Goal: Task Accomplishment & Management: Manage account settings

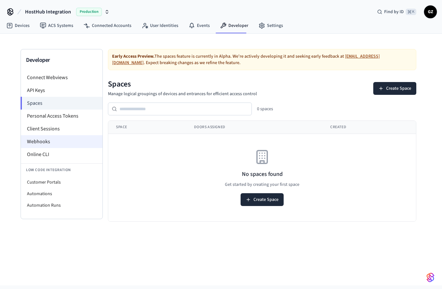
click at [41, 144] on li "Webhooks" at bounding box center [62, 141] width 82 height 13
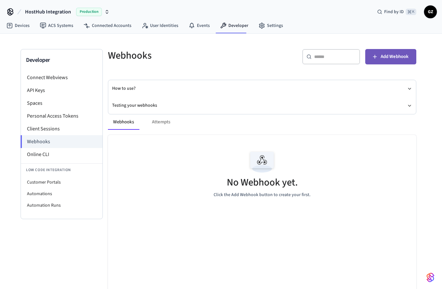
click at [391, 51] on button "Add Webhook" at bounding box center [390, 56] width 51 height 15
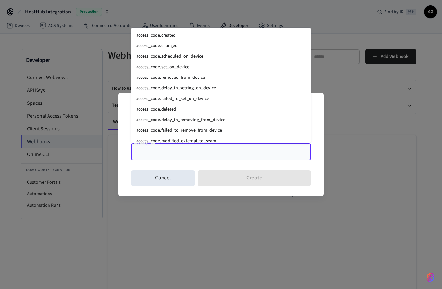
click at [170, 150] on input "Event Types" at bounding box center [216, 151] width 164 height 11
click at [148, 30] on li "access_code.created" at bounding box center [221, 35] width 180 height 11
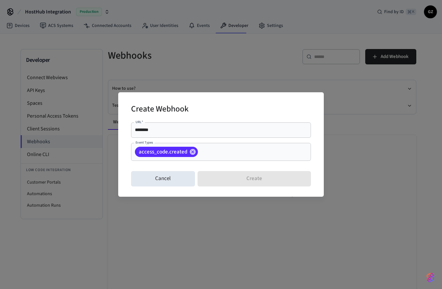
click at [218, 184] on div "Cancel Create" at bounding box center [221, 179] width 180 height 21
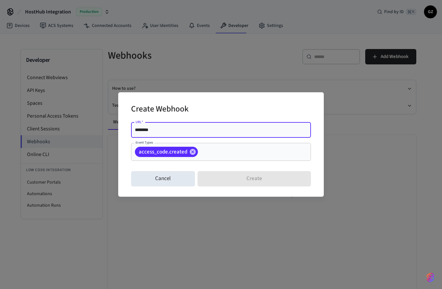
click at [179, 129] on input "********" at bounding box center [221, 130] width 172 height 6
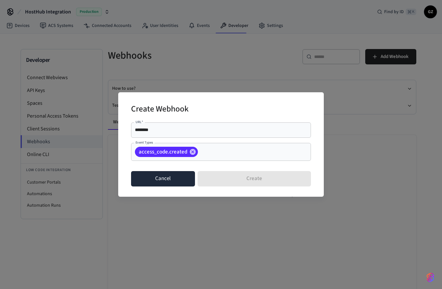
click at [162, 179] on button "Cancel" at bounding box center [163, 178] width 64 height 15
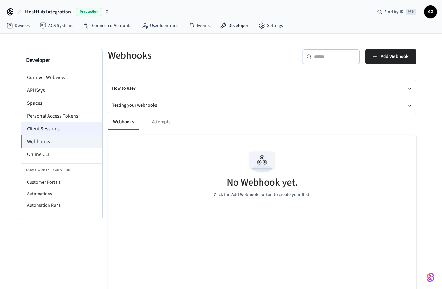
click at [48, 130] on li "Client Sessions" at bounding box center [62, 129] width 82 height 13
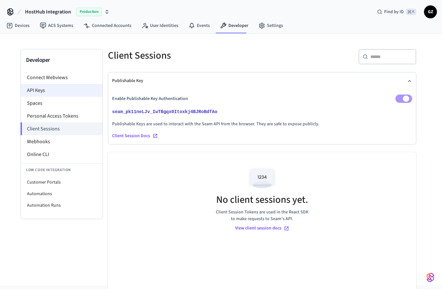
click at [49, 92] on li "API Keys" at bounding box center [62, 90] width 82 height 13
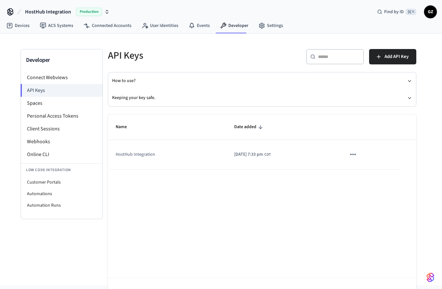
click at [252, 152] on span "2025/10/03 at 7:33 pm" at bounding box center [248, 154] width 29 height 7
click at [357, 154] on icon "sticky table" at bounding box center [352, 154] width 8 height 8
click at [279, 206] on div at bounding box center [221, 144] width 442 height 289
click at [144, 161] on td "HostHub Integration" at bounding box center [167, 154] width 118 height 29
click at [45, 134] on li "Client Sessions" at bounding box center [62, 129] width 82 height 13
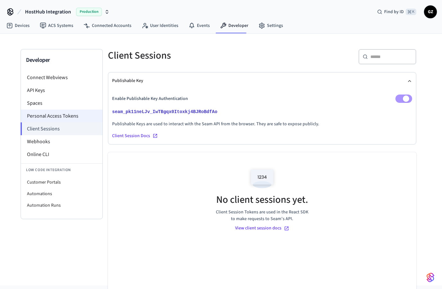
click at [46, 118] on li "Personal Access Tokens" at bounding box center [62, 116] width 82 height 13
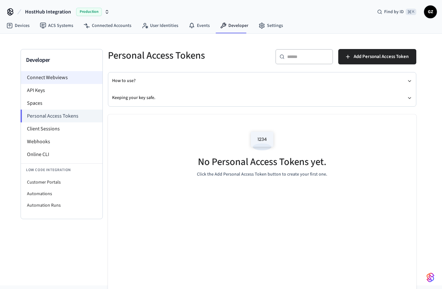
click at [54, 74] on li "Connect Webviews" at bounding box center [62, 77] width 82 height 13
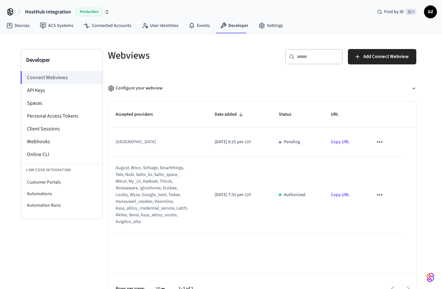
click at [380, 145] on icon "sticky table" at bounding box center [379, 142] width 8 height 8
click at [380, 125] on div at bounding box center [221, 144] width 442 height 289
click at [20, 25] on link "Devices" at bounding box center [17, 26] width 33 height 12
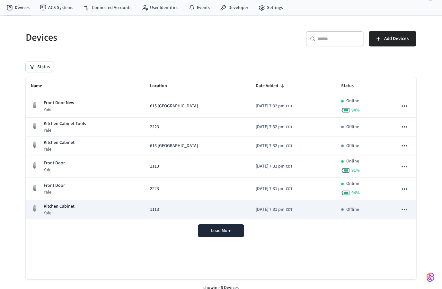
scroll to position [18, 0]
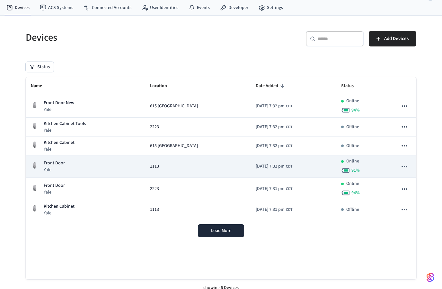
click at [161, 172] on td "1113" at bounding box center [198, 167] width 106 height 22
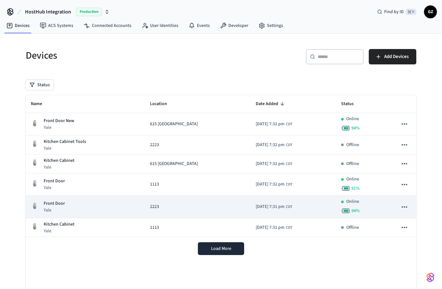
click at [167, 215] on td "2223" at bounding box center [198, 207] width 106 height 22
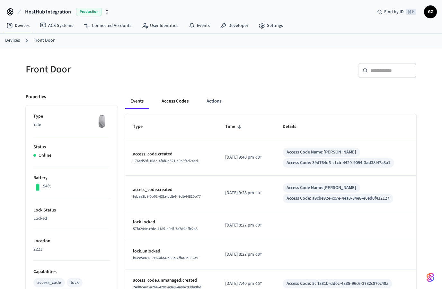
click at [176, 101] on button "Access Codes" at bounding box center [174, 101] width 37 height 15
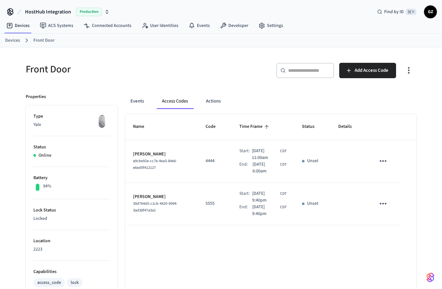
click at [275, 203] on span "Oct 29th 2025 9:40pm" at bounding box center [265, 197] width 26 height 13
click at [382, 161] on icon "sticky table" at bounding box center [383, 161] width 10 height 10
click at [331, 166] on div at bounding box center [221, 144] width 442 height 289
click at [384, 160] on icon "sticky table" at bounding box center [383, 161] width 10 height 10
click at [396, 180] on li "Edit" at bounding box center [398, 180] width 30 height 17
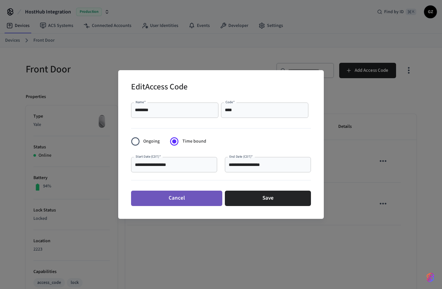
click at [178, 203] on button "Cancel" at bounding box center [176, 198] width 91 height 15
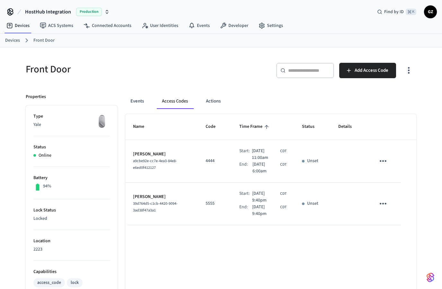
click at [384, 163] on icon "sticky table" at bounding box center [383, 161] width 10 height 10
click at [398, 178] on li "Edit" at bounding box center [398, 180] width 30 height 17
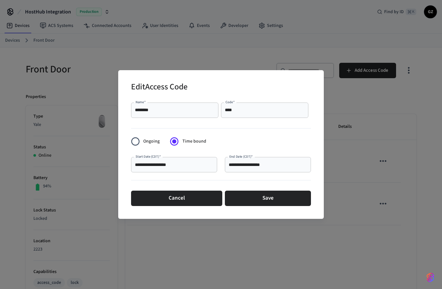
click at [162, 166] on input "**********" at bounding box center [174, 165] width 78 height 6
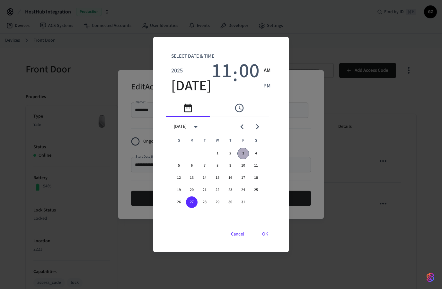
click at [244, 154] on button "3" at bounding box center [243, 154] width 12 height 12
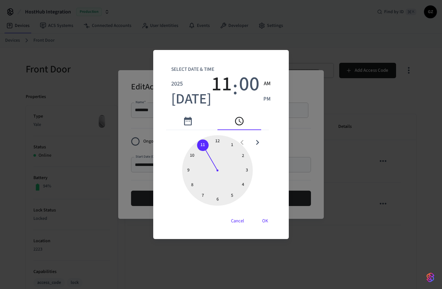
click at [263, 84] on span "AM" at bounding box center [266, 84] width 7 height 8
click at [265, 100] on span "PM" at bounding box center [266, 99] width 7 height 8
drag, startPoint x: 265, startPoint y: 100, endPoint x: 265, endPoint y: 83, distance: 16.4
click at [265, 83] on div "AM PM" at bounding box center [266, 91] width 7 height 31
click at [244, 120] on icon "pick time" at bounding box center [239, 121] width 10 height 10
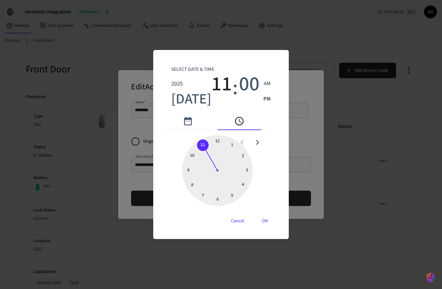
click at [219, 84] on span "11" at bounding box center [221, 84] width 21 height 23
click at [213, 84] on span "11" at bounding box center [221, 84] width 21 height 23
click at [239, 93] on span "00" at bounding box center [249, 84] width 21 height 23
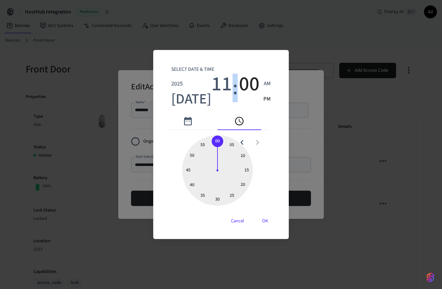
click at [221, 87] on span "11" at bounding box center [221, 84] width 21 height 23
click at [215, 86] on span "11" at bounding box center [221, 84] width 21 height 23
drag, startPoint x: 206, startPoint y: 146, endPoint x: 196, endPoint y: 156, distance: 14.1
click at [196, 156] on div at bounding box center [217, 170] width 71 height 71
click at [241, 89] on span "00" at bounding box center [249, 84] width 21 height 23
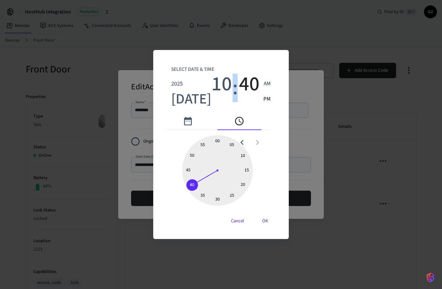
drag, startPoint x: 219, startPoint y: 142, endPoint x: 192, endPoint y: 187, distance: 52.8
click at [192, 187] on div at bounding box center [217, 170] width 71 height 71
click at [264, 100] on span "PM" at bounding box center [266, 99] width 7 height 8
click at [265, 99] on span "PM" at bounding box center [266, 99] width 7 height 8
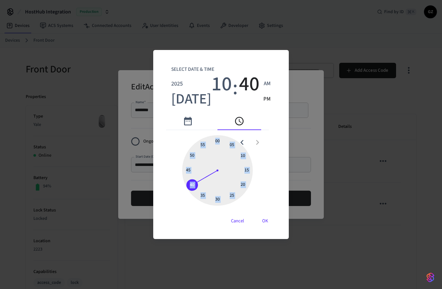
click at [277, 112] on div "Select date & time 2025 Oct 3 10 : 40 AM PM 05 10 15 20 25 30 35 40 45 50 55 00…" at bounding box center [220, 144] width 135 height 189
click at [267, 100] on div "Select date & time 2025 Oct 3 10 : 40 AM PM" at bounding box center [221, 85] width 110 height 55
drag, startPoint x: 267, startPoint y: 100, endPoint x: 257, endPoint y: 100, distance: 10.3
click at [257, 100] on div "Select date & time 2025 Oct 3 10 : 40 AM PM" at bounding box center [221, 85] width 110 height 55
click at [263, 98] on span "PM" at bounding box center [266, 99] width 7 height 8
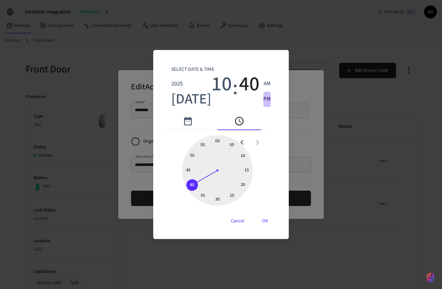
click at [263, 97] on span "PM" at bounding box center [266, 99] width 7 height 8
type input "**********"
drag, startPoint x: 263, startPoint y: 98, endPoint x: 262, endPoint y: 76, distance: 21.5
click at [262, 75] on div "Select date & time 2025 Oct 3 10 : 39 AM PM" at bounding box center [221, 85] width 110 height 55
click at [266, 98] on span "PM" at bounding box center [266, 99] width 7 height 8
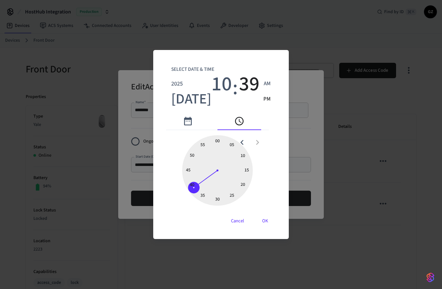
click at [267, 98] on div "Select date & time 2025 Oct 3 10 : 39 AM PM" at bounding box center [221, 85] width 110 height 55
click at [267, 98] on span "PM" at bounding box center [266, 99] width 7 height 8
click at [268, 99] on div "Select date & time 2025 Oct 3 10 : 39 AM PM" at bounding box center [221, 85] width 110 height 55
click at [266, 97] on span "PM" at bounding box center [266, 99] width 7 height 8
click at [268, 99] on div "Select date & time 2025 Oct 3 10 : 39 AM PM" at bounding box center [221, 85] width 110 height 55
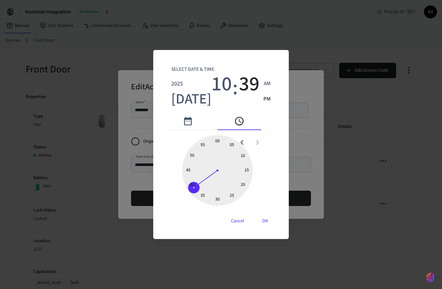
click at [243, 124] on icon "pick time" at bounding box center [239, 121] width 8 height 8
click at [276, 144] on div "Select date & time 2025 Oct 3 10 : 39 AM PM 05 10 15 20 25 30 35 40 45 50 55 00…" at bounding box center [220, 144] width 135 height 189
click at [264, 143] on div at bounding box center [249, 142] width 30 height 15
click at [247, 142] on icon "open previous view" at bounding box center [242, 143] width 10 height 10
click at [262, 140] on icon "open next view" at bounding box center [257, 143] width 10 height 10
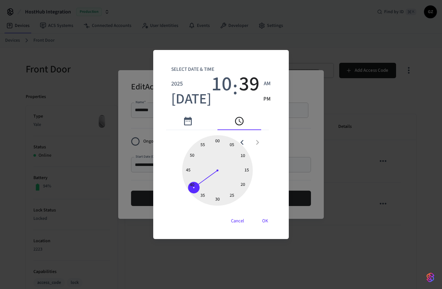
click at [263, 144] on div at bounding box center [249, 142] width 30 height 15
click at [247, 141] on icon "open previous view" at bounding box center [242, 143] width 10 height 10
click at [249, 143] on div at bounding box center [250, 142] width 8 height 15
click at [247, 142] on div at bounding box center [249, 142] width 30 height 15
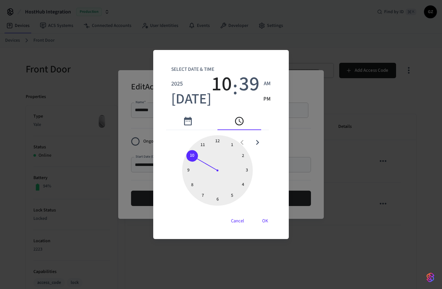
click at [245, 142] on div at bounding box center [249, 142] width 30 height 15
click at [262, 144] on icon "open next view" at bounding box center [257, 143] width 10 height 10
click at [189, 122] on icon "pick date" at bounding box center [188, 121] width 10 height 10
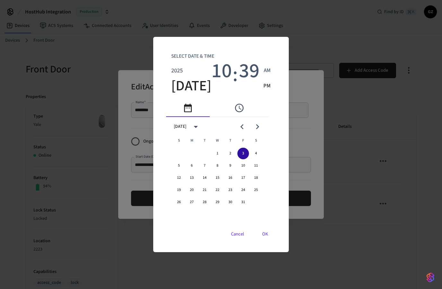
click at [249, 152] on button "3" at bounding box center [243, 154] width 12 height 12
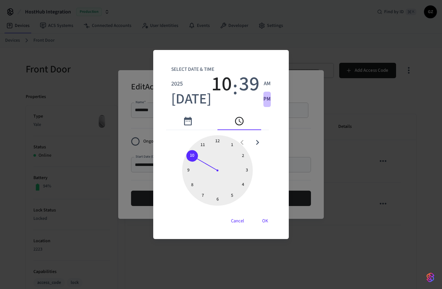
click at [263, 98] on span "PM" at bounding box center [266, 99] width 7 height 8
click at [261, 218] on button "OK" at bounding box center [264, 221] width 21 height 15
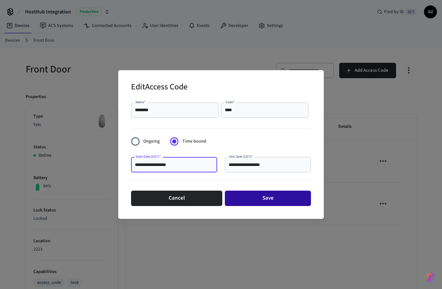
click at [263, 204] on button "Save" at bounding box center [268, 198] width 86 height 15
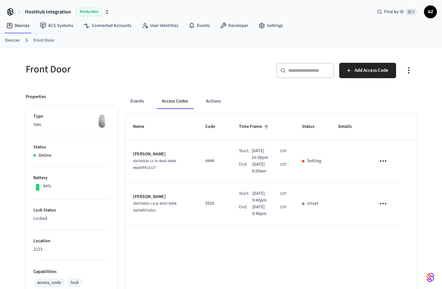
click at [196, 70] on h5 "Front Door" at bounding box center [121, 69] width 191 height 13
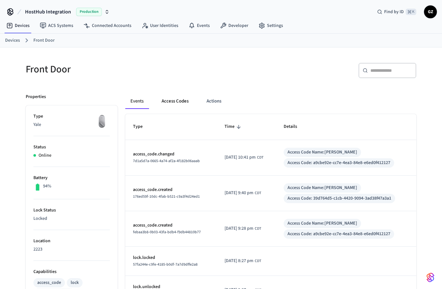
click at [176, 105] on button "Access Codes" at bounding box center [174, 101] width 37 height 15
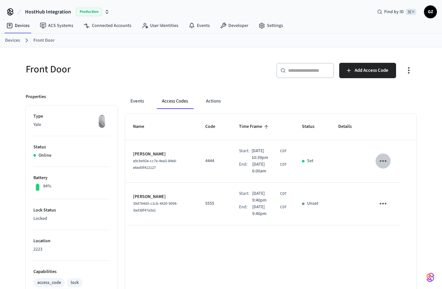
click at [383, 164] on icon "sticky table" at bounding box center [383, 161] width 10 height 10
click at [383, 164] on div at bounding box center [221, 144] width 442 height 289
click at [383, 203] on icon "sticky table" at bounding box center [383, 204] width 10 height 10
click at [320, 200] on div at bounding box center [221, 144] width 442 height 289
click at [387, 204] on icon "sticky table" at bounding box center [383, 204] width 10 height 10
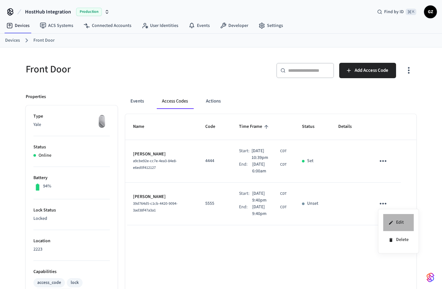
click at [397, 221] on li "Edit" at bounding box center [398, 222] width 30 height 17
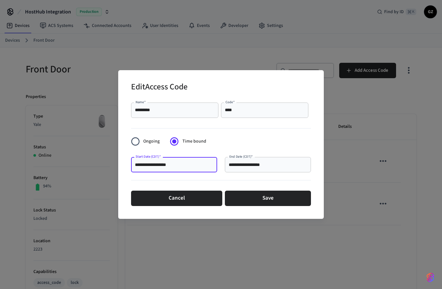
click at [159, 168] on input "**********" at bounding box center [174, 165] width 78 height 6
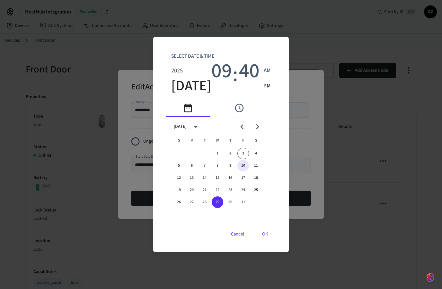
click at [244, 167] on button "10" at bounding box center [243, 166] width 12 height 12
type input "**********"
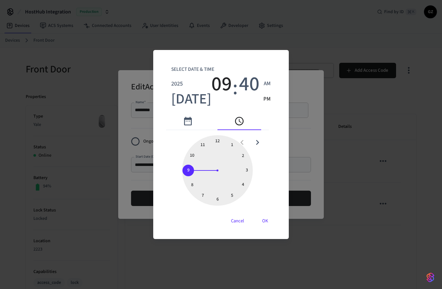
click at [306, 148] on div "Select date & time 2025 Oct 10 09 : 40 AM PM 1 2 3 4 5 6 7 8 9 10 11 12 Cancel …" at bounding box center [221, 144] width 442 height 289
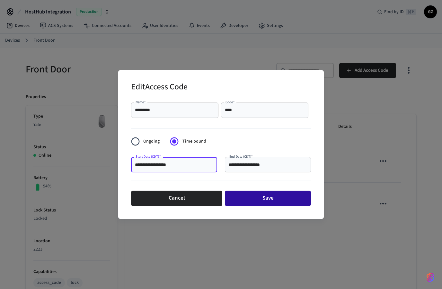
click at [270, 201] on button "Save" at bounding box center [268, 198] width 86 height 15
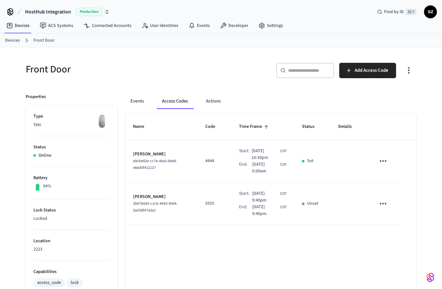
click at [313, 204] on p "Unset" at bounding box center [312, 204] width 11 height 7
click at [382, 202] on icon "sticky table" at bounding box center [383, 204] width 10 height 10
click at [395, 220] on li "Edit" at bounding box center [398, 222] width 30 height 17
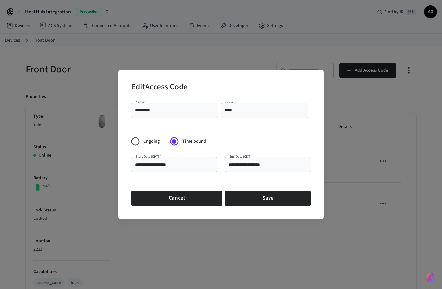
click at [200, 164] on input "**********" at bounding box center [174, 165] width 78 height 6
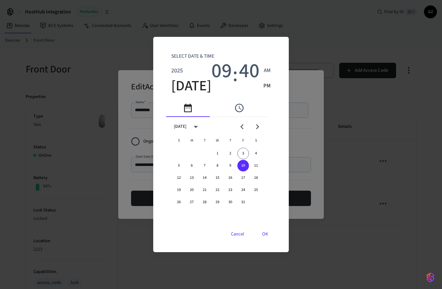
click at [187, 112] on icon "pick date" at bounding box center [188, 108] width 10 height 10
click at [244, 153] on button "3" at bounding box center [243, 154] width 12 height 12
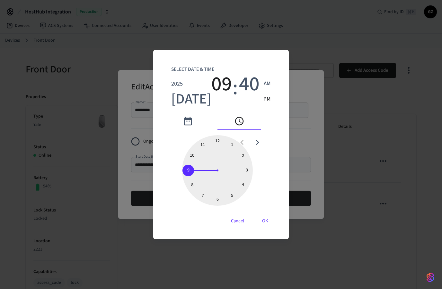
type input "**********"
drag, startPoint x: 190, startPoint y: 169, endPoint x: 201, endPoint y: 162, distance: 13.1
click at [201, 162] on div at bounding box center [217, 170] width 71 height 71
click at [259, 224] on button "OK" at bounding box center [264, 221] width 21 height 15
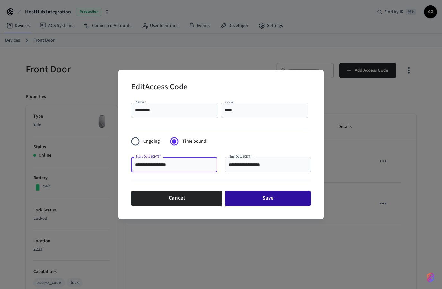
click at [269, 198] on button "Save" at bounding box center [268, 198] width 86 height 15
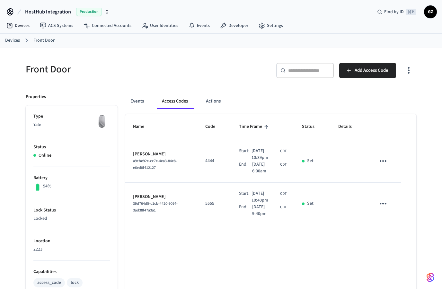
click at [385, 205] on icon "sticky table" at bounding box center [383, 204] width 10 height 10
click at [391, 220] on li "Edit" at bounding box center [398, 222] width 30 height 17
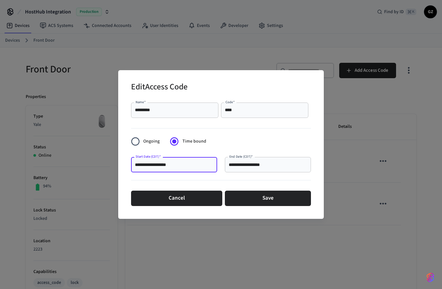
click at [161, 165] on input "**********" at bounding box center [174, 165] width 78 height 6
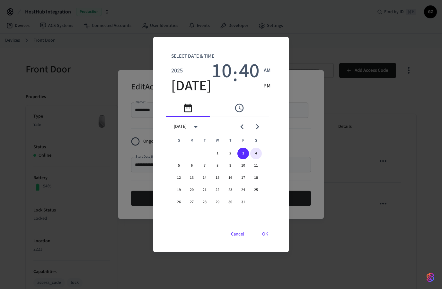
click at [260, 153] on button "4" at bounding box center [256, 154] width 12 height 12
type input "**********"
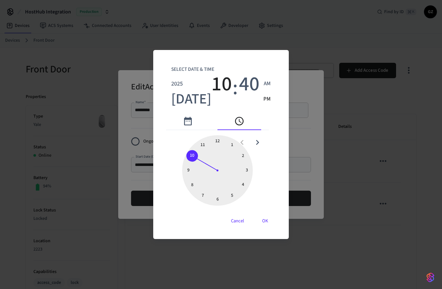
click at [307, 185] on div "Select date & time 2025 Oct 4 10 : 40 AM PM 1 2 3 4 5 6 7 8 9 10 11 12 Cancel OK" at bounding box center [221, 144] width 442 height 289
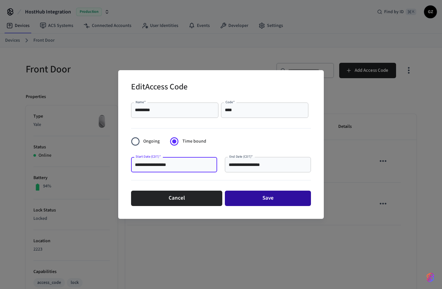
click at [264, 202] on button "Save" at bounding box center [268, 198] width 86 height 15
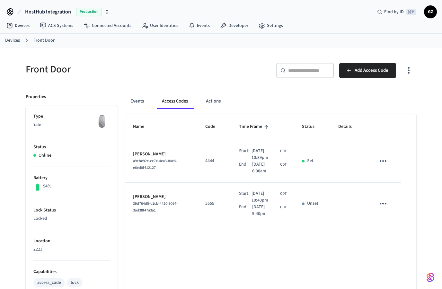
click at [319, 207] on div "Unset" at bounding box center [312, 204] width 21 height 7
click at [381, 204] on icon "sticky table" at bounding box center [383, 204] width 10 height 10
click at [392, 224] on icon at bounding box center [390, 222] width 5 height 5
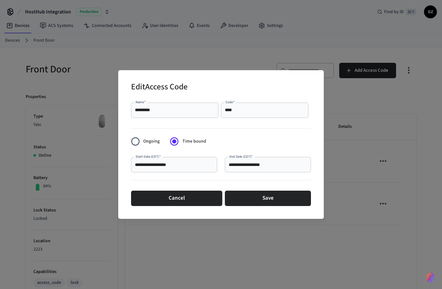
click at [170, 165] on input "**********" at bounding box center [174, 165] width 78 height 6
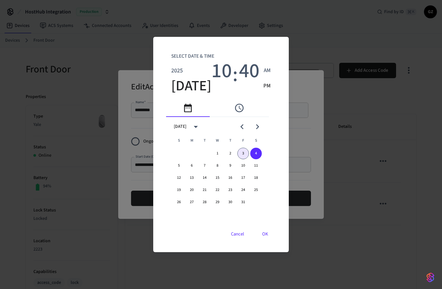
click at [245, 153] on button "3" at bounding box center [243, 154] width 12 height 12
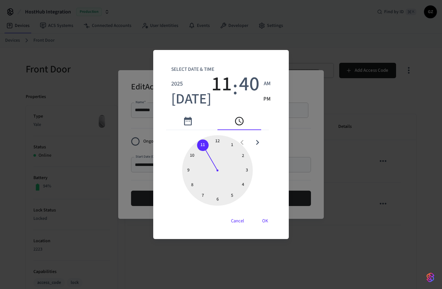
drag, startPoint x: 197, startPoint y: 157, endPoint x: 207, endPoint y: 147, distance: 14.3
click at [207, 147] on div at bounding box center [217, 170] width 71 height 71
type input "**********"
drag, startPoint x: 196, startPoint y: 185, endPoint x: 221, endPoint y: 142, distance: 50.3
click at [221, 142] on div at bounding box center [217, 170] width 71 height 71
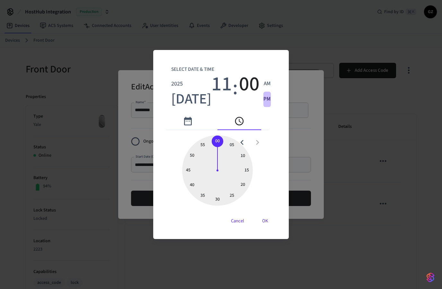
click at [263, 102] on span "PM" at bounding box center [266, 99] width 7 height 8
click at [254, 221] on button "OK" at bounding box center [264, 221] width 21 height 15
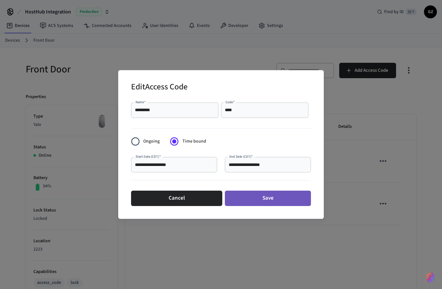
click at [267, 202] on button "Save" at bounding box center [268, 198] width 86 height 15
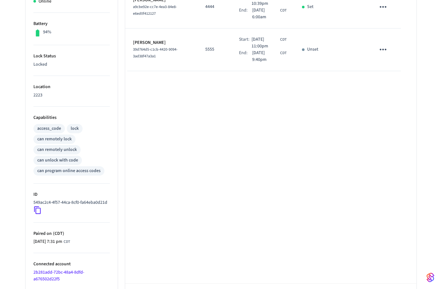
scroll to position [159, 0]
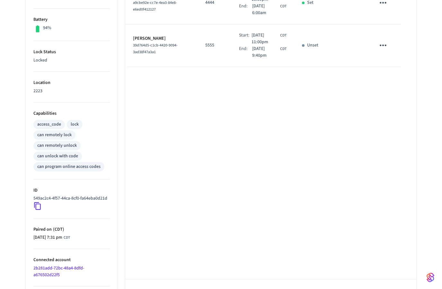
click at [52, 124] on div "access_code" at bounding box center [49, 124] width 24 height 7
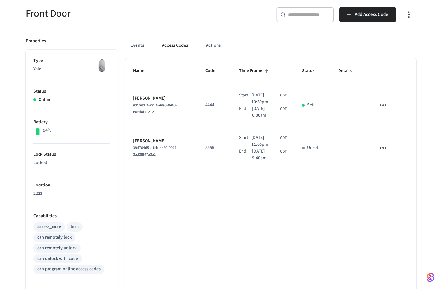
scroll to position [56, 0]
click at [43, 194] on p "2223" at bounding box center [71, 194] width 76 height 7
click at [51, 166] on p "Locked" at bounding box center [71, 163] width 76 height 7
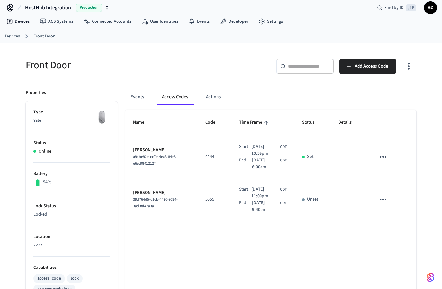
scroll to position [0, 0]
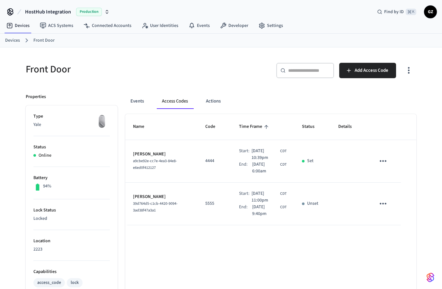
click at [384, 162] on icon "sticky table" at bounding box center [383, 161] width 10 height 10
click at [399, 200] on li "Delete" at bounding box center [398, 197] width 30 height 17
click at [382, 161] on icon "sticky table" at bounding box center [382, 161] width 7 height 2
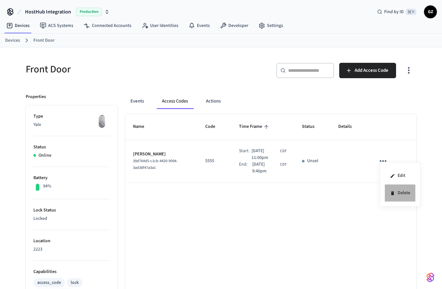
click at [396, 193] on li "Delete" at bounding box center [399, 193] width 30 height 17
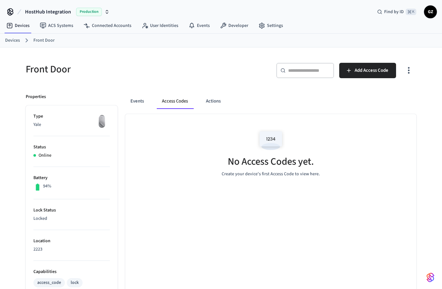
click at [359, 189] on div "No Access Codes yet. Create your device's first Access Code to view here." at bounding box center [270, 152] width 291 height 76
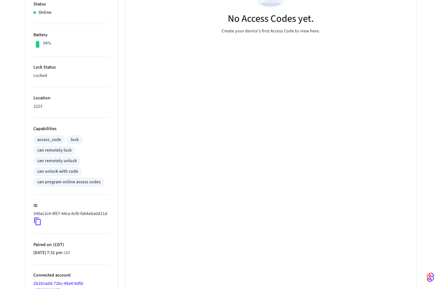
scroll to position [159, 0]
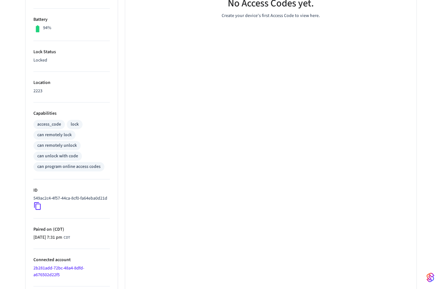
click at [37, 210] on icon at bounding box center [37, 206] width 8 height 8
click at [56, 199] on p "549ac2c4-4f57-44ca-8cf0-fa64eba0d21d" at bounding box center [70, 198] width 74 height 7
click at [42, 210] on icon at bounding box center [37, 206] width 8 height 8
click at [39, 210] on icon at bounding box center [37, 207] width 7 height 8
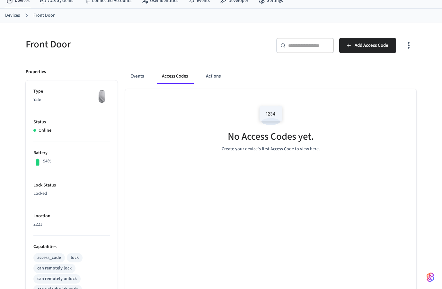
scroll to position [0, 0]
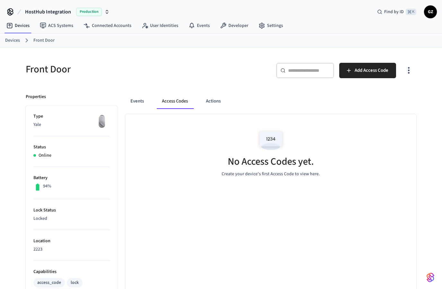
click at [43, 0] on div "HostHub Integration Production Find by ID ⌘ K GZ" at bounding box center [221, 9] width 442 height 19
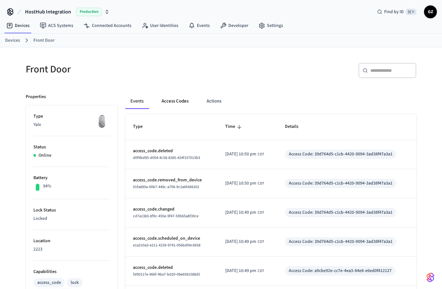
click at [177, 104] on button "Access Codes" at bounding box center [174, 101] width 37 height 15
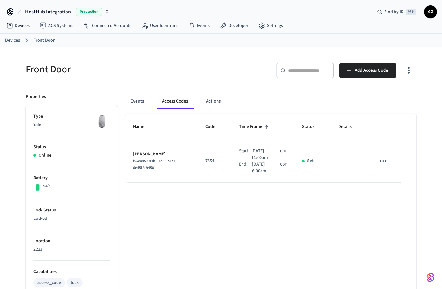
click at [384, 161] on icon "sticky table" at bounding box center [383, 161] width 10 height 10
click at [402, 197] on li "Delete" at bounding box center [398, 197] width 30 height 17
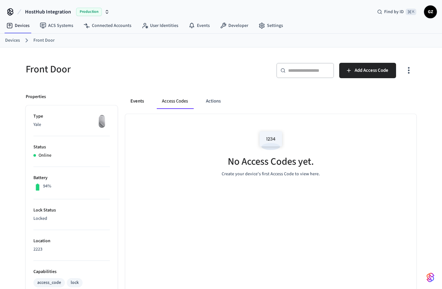
scroll to position [20, 0]
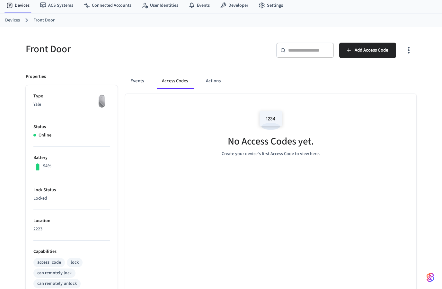
click at [183, 82] on button "Access Codes" at bounding box center [175, 80] width 36 height 15
click at [217, 81] on button "Actions" at bounding box center [213, 80] width 25 height 15
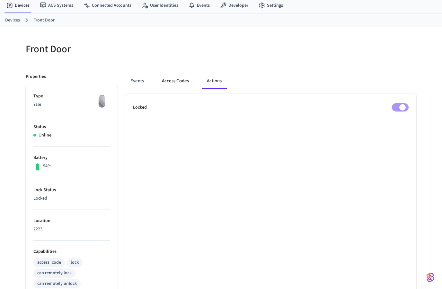
click at [178, 81] on button "Access Codes" at bounding box center [175, 80] width 37 height 15
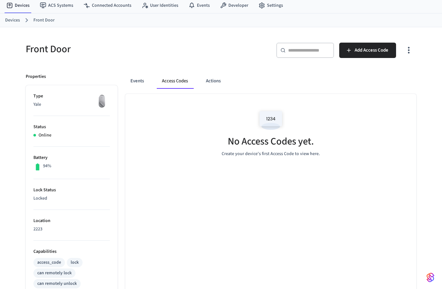
click at [310, 204] on div "No Access Codes yet. Create your device's first Access Code to view here." at bounding box center [270, 271] width 291 height 355
click at [226, 61] on div "​ ​ Add Access Code" at bounding box center [320, 53] width 191 height 21
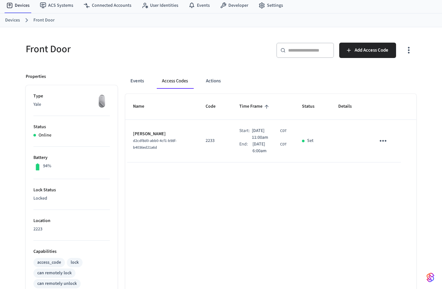
click at [380, 139] on icon "sticky table" at bounding box center [383, 141] width 10 height 10
click at [402, 178] on li "Delete" at bounding box center [398, 177] width 30 height 17
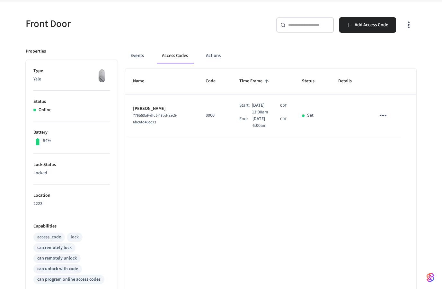
scroll to position [0, 0]
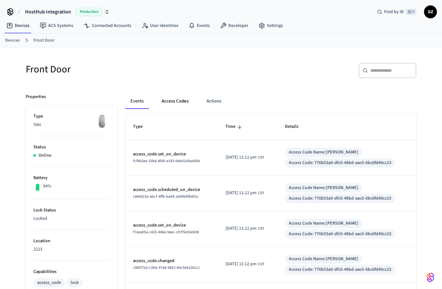
click at [177, 107] on button "Access Codes" at bounding box center [174, 101] width 37 height 15
